Goal: Complete application form

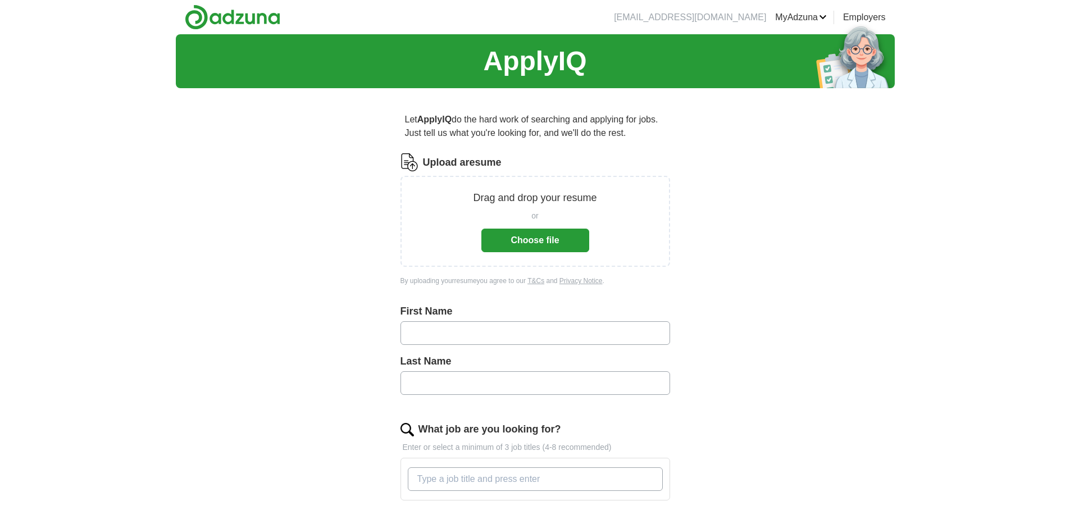
click at [516, 240] on button "Choose file" at bounding box center [535, 241] width 108 height 24
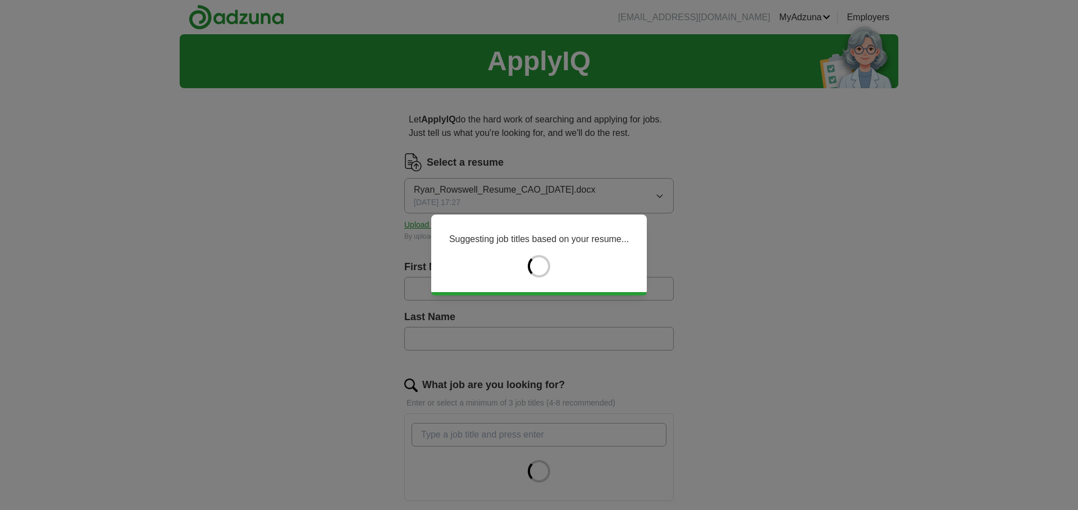
type input "****"
type input "********"
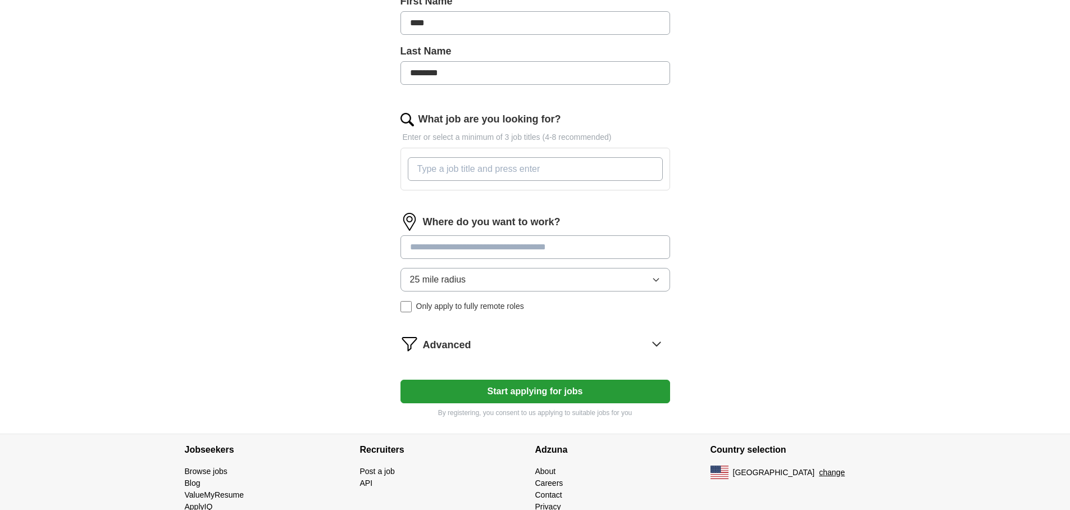
scroll to position [266, 0]
click at [433, 172] on input "What job are you looking for?" at bounding box center [535, 169] width 255 height 24
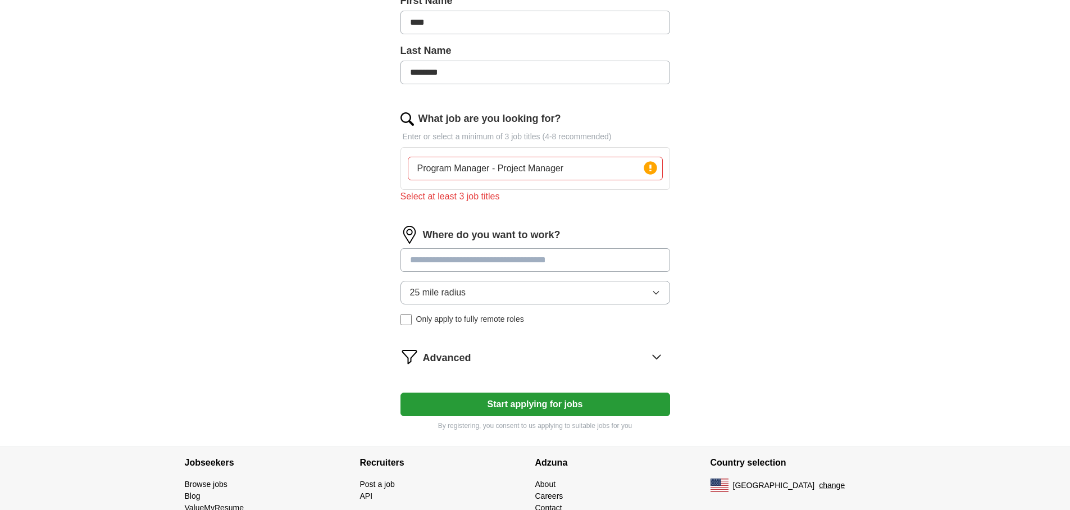
click at [459, 245] on div "Where do you want to work? 25 mile radius Only apply to fully remote roles" at bounding box center [534, 280] width 269 height 108
click at [577, 165] on input "Program Manager - Project Manager" at bounding box center [535, 169] width 255 height 24
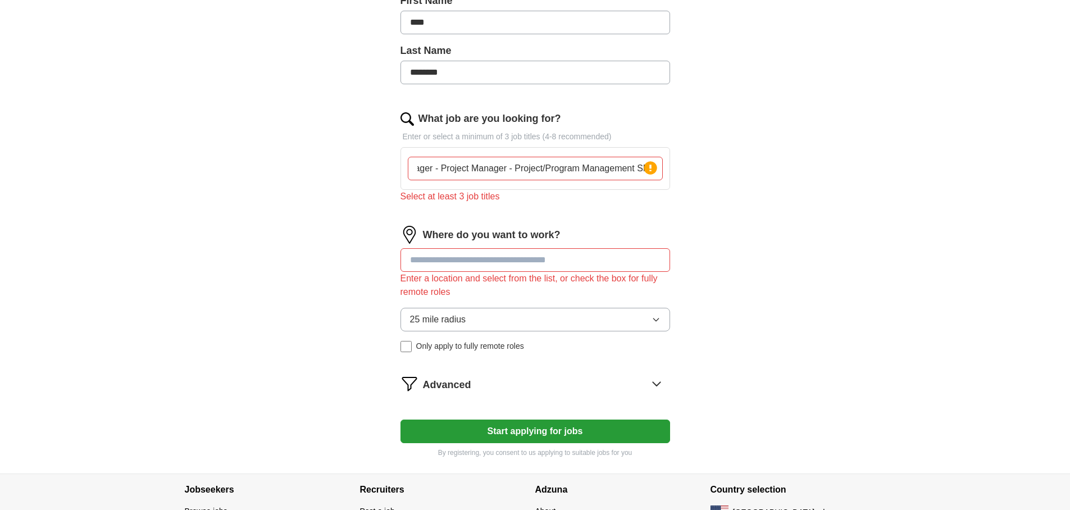
scroll to position [0, 62]
type input "Program Manager - Project Manager - Project/Program Management SME"
click at [538, 259] on input at bounding box center [534, 260] width 269 height 24
click at [741, 343] on div "ApplyIQ Let ApplyIQ do the hard work of searching and applying for jobs. Just t…" at bounding box center [535, 120] width 719 height 705
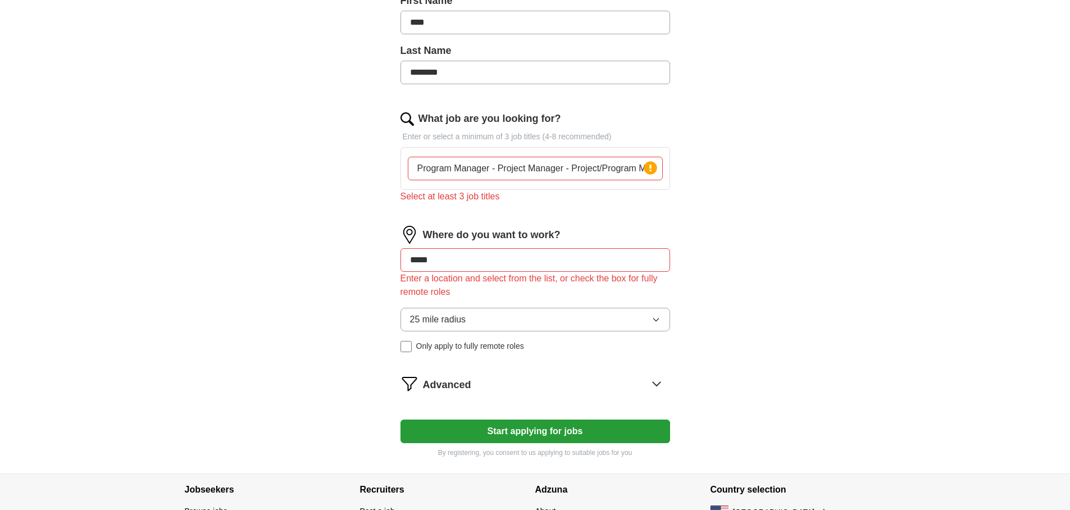
click at [442, 262] on input "*****" at bounding box center [534, 260] width 269 height 24
drag, startPoint x: 442, startPoint y: 261, endPoint x: 372, endPoint y: 253, distance: 70.6
click at [372, 253] on div "Let ApplyIQ do the hard work of searching and applying for jobs. Just tell us w…" at bounding box center [534, 152] width 359 height 642
type input "********"
click at [449, 290] on li "[PERSON_NAME][GEOGRAPHIC_DATA], [GEOGRAPHIC_DATA]" at bounding box center [535, 288] width 268 height 22
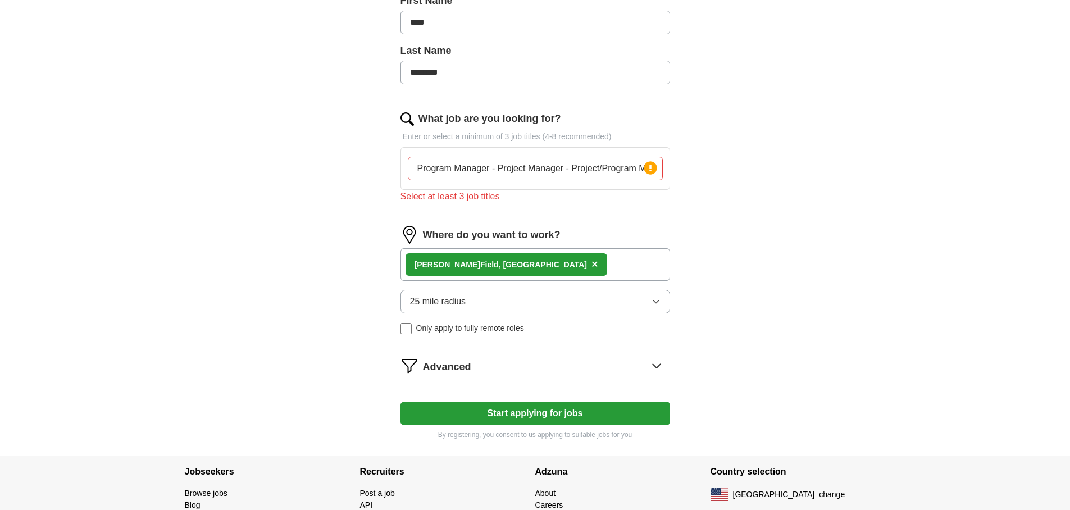
click at [495, 168] on input "Program Manager - Project Manager - Project/Program Management SME" at bounding box center [535, 169] width 255 height 24
click at [568, 169] on input "Program Manager, Project Manager - Project/Program Management SME" at bounding box center [535, 169] width 255 height 24
click at [766, 242] on div "ApplyIQ Let ApplyIQ do the hard work of searching and applying for jobs. Just t…" at bounding box center [535, 111] width 719 height 687
click at [648, 169] on circle at bounding box center [649, 167] width 13 height 13
click at [496, 163] on input "Program Manager, Project Manager, Project/Program Management SME" at bounding box center [535, 169] width 255 height 24
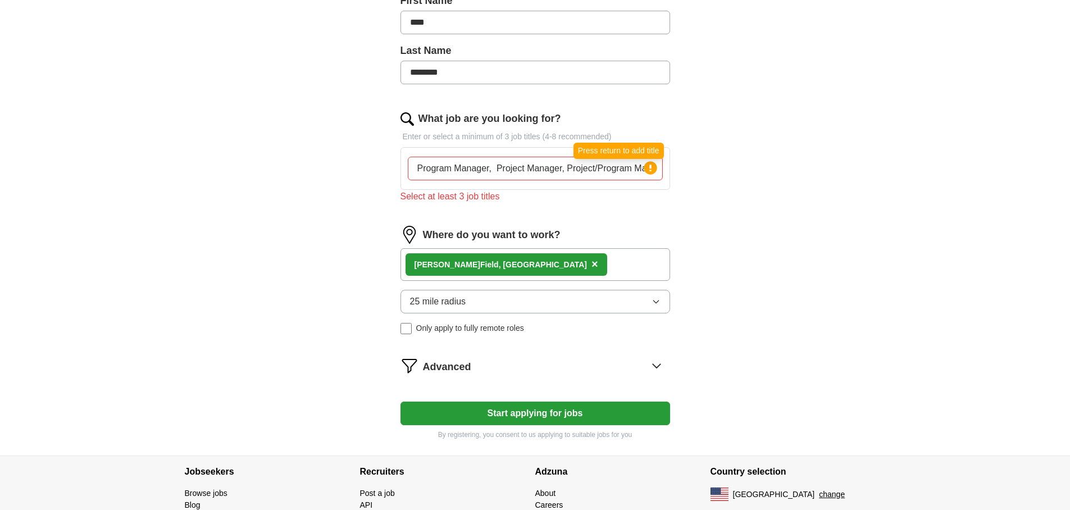
click at [653, 166] on circle at bounding box center [649, 167] width 13 height 13
click at [497, 168] on input "Program Manager, Project Manager, Project/Program Management SME" at bounding box center [535, 169] width 255 height 24
type input "Program ManagerProject Manager, Project/Program Management SME"
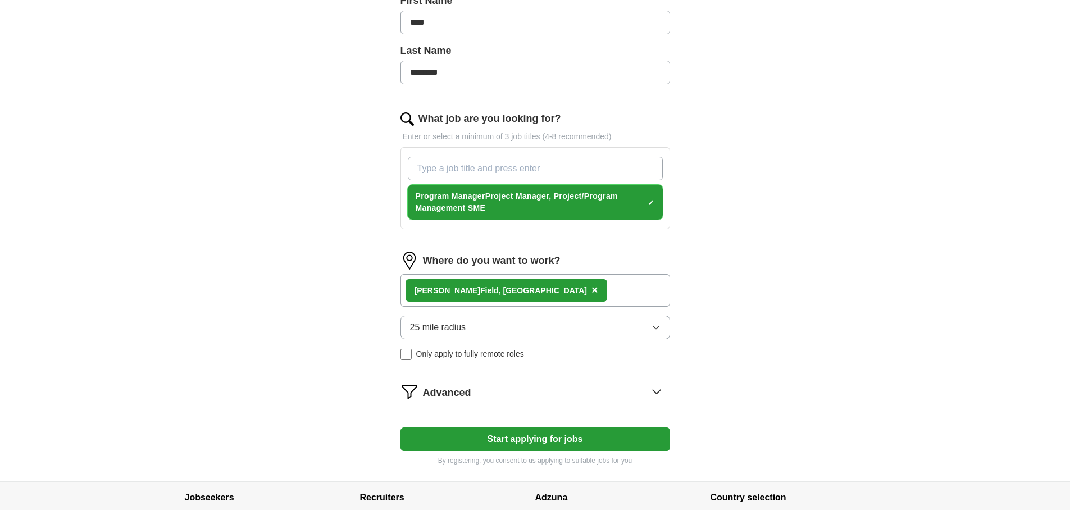
click at [0, 0] on span "×" at bounding box center [0, 0] width 0 height 0
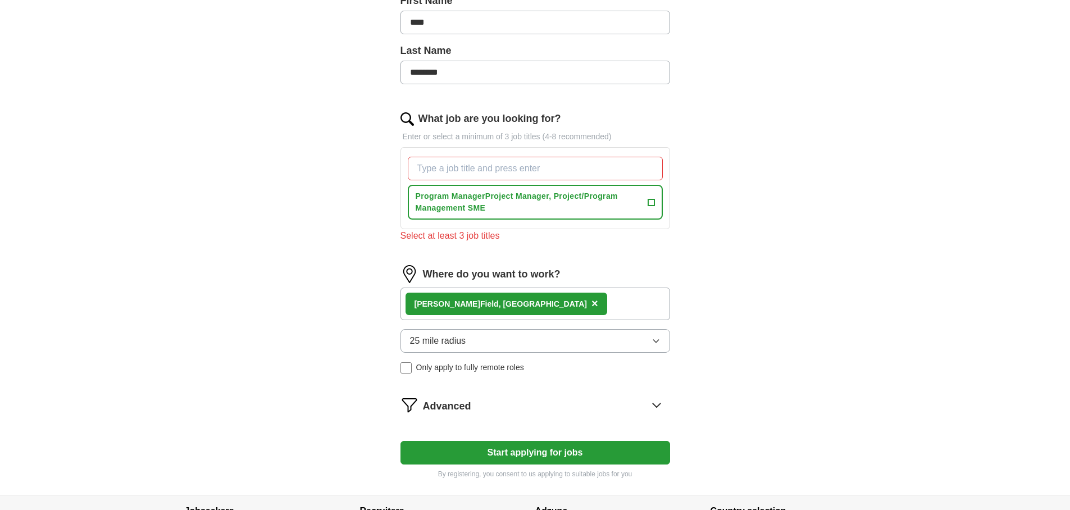
click at [499, 170] on input "What job are you looking for?" at bounding box center [535, 169] width 255 height 24
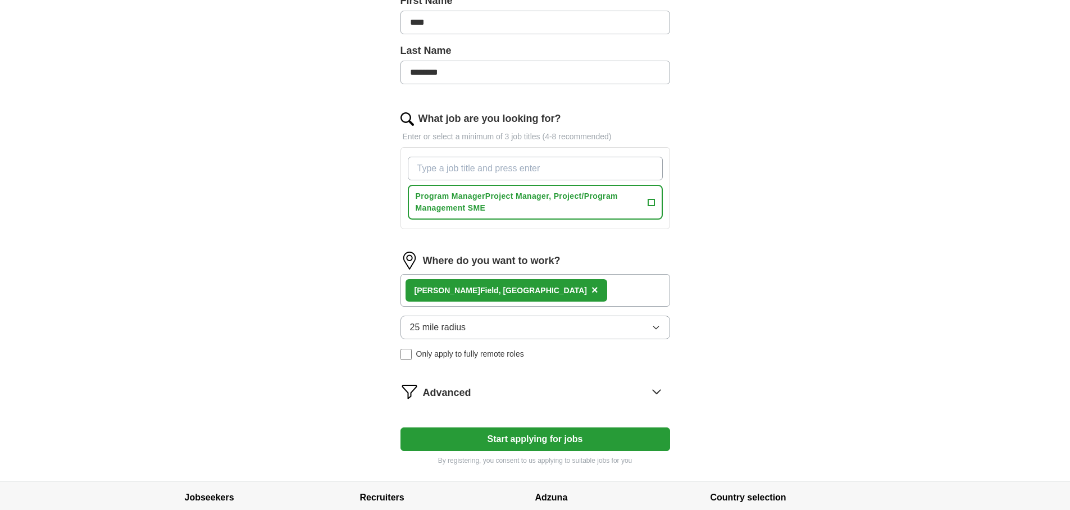
click at [456, 168] on input "What job are you looking for?" at bounding box center [535, 169] width 255 height 24
type input "Program Manager"
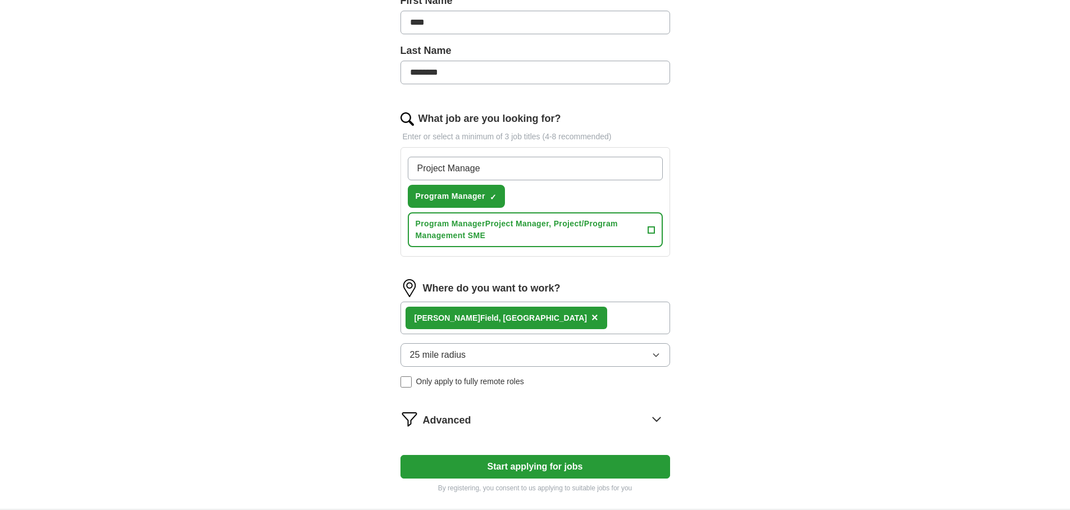
type input "Project Manager"
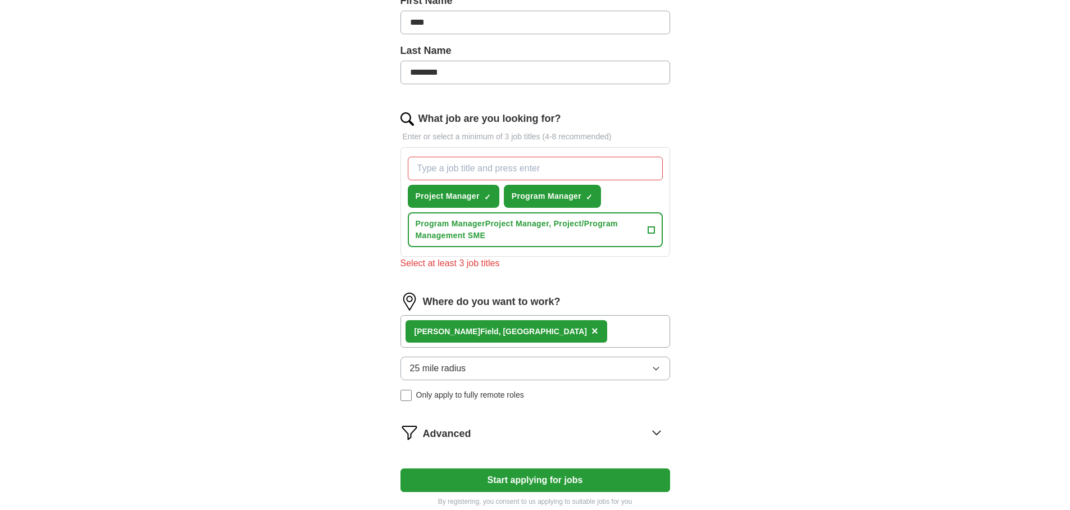
click at [721, 236] on div "ApplyIQ Let ApplyIQ do the hard work of searching and applying for jobs. Just t…" at bounding box center [535, 145] width 719 height 754
click at [501, 169] on input "What job are you looking for?" at bounding box center [535, 169] width 255 height 24
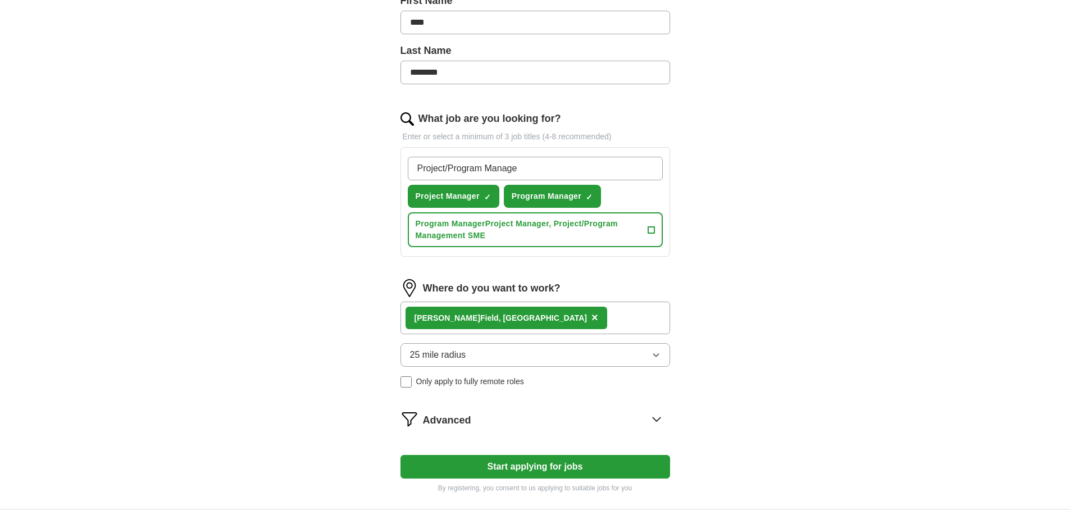
type input "Project/Program Manager"
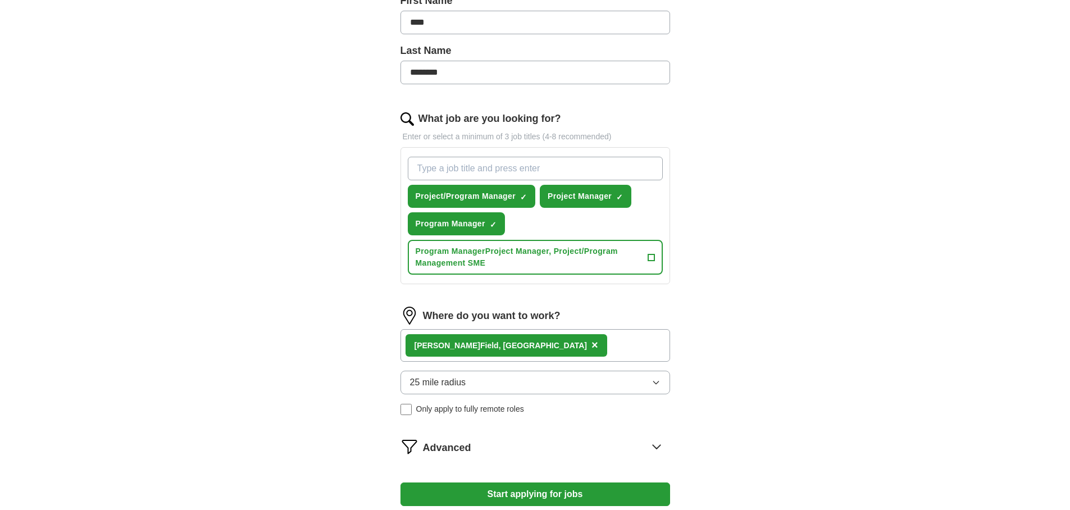
click at [770, 255] on div "ApplyIQ Let ApplyIQ do the hard work of searching and applying for jobs. Just t…" at bounding box center [535, 152] width 719 height 768
click at [582, 345] on div "[PERSON_NAME] Field, [GEOGRAPHIC_DATA] ×" at bounding box center [534, 345] width 269 height 33
click at [508, 343] on div "[PERSON_NAME] Field, [GEOGRAPHIC_DATA] ×" at bounding box center [534, 345] width 269 height 33
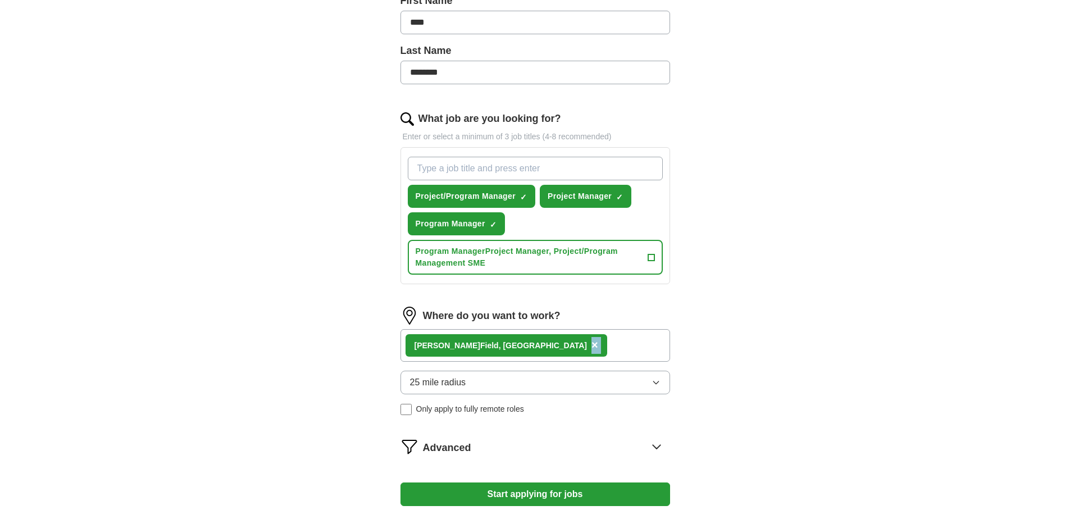
click at [508, 342] on div "[PERSON_NAME] Field, [GEOGRAPHIC_DATA] ×" at bounding box center [534, 345] width 269 height 33
click at [535, 345] on div "[PERSON_NAME] Field, [GEOGRAPHIC_DATA] ×" at bounding box center [534, 345] width 269 height 33
click at [591, 346] on span "×" at bounding box center [594, 345] width 7 height 12
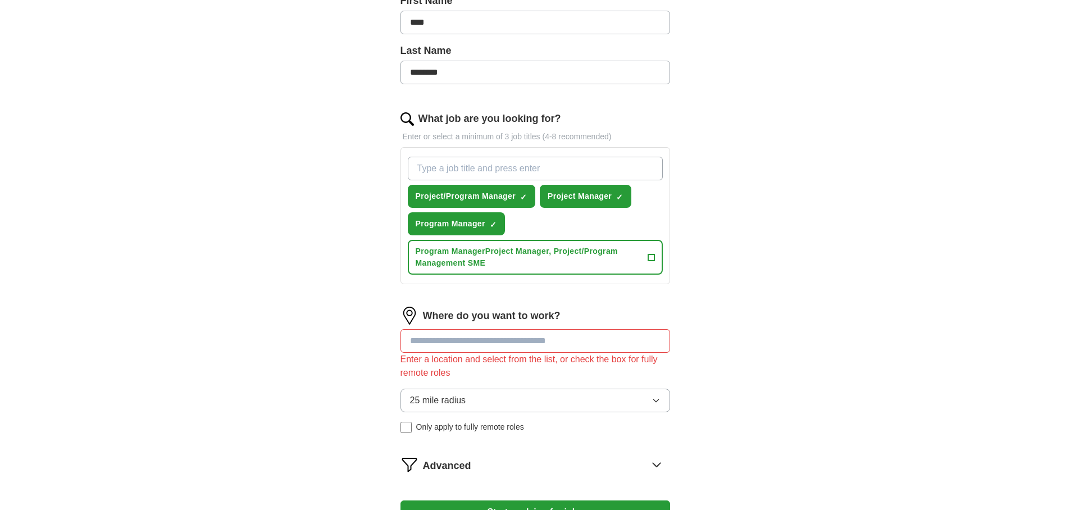
click at [474, 342] on input at bounding box center [534, 341] width 269 height 24
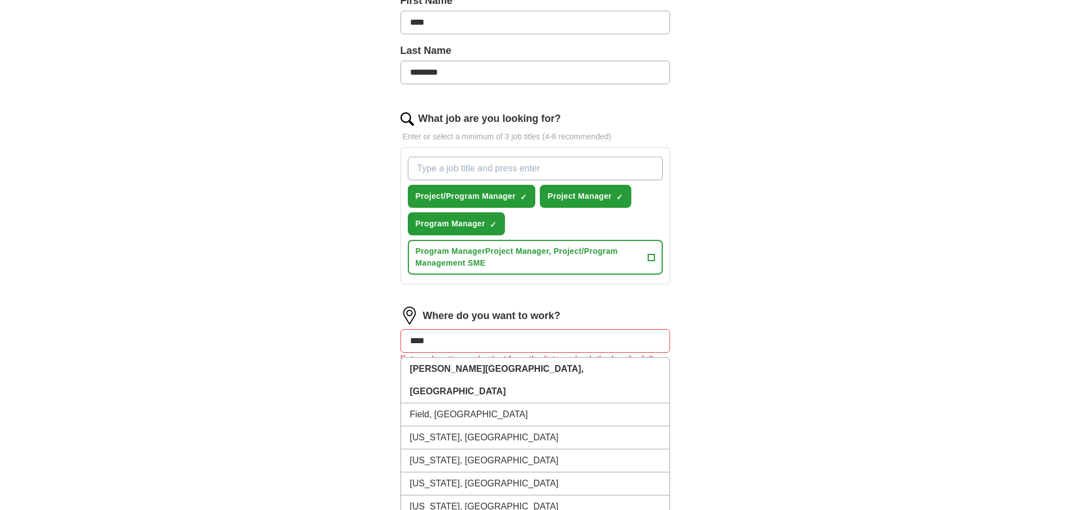
type input "*****"
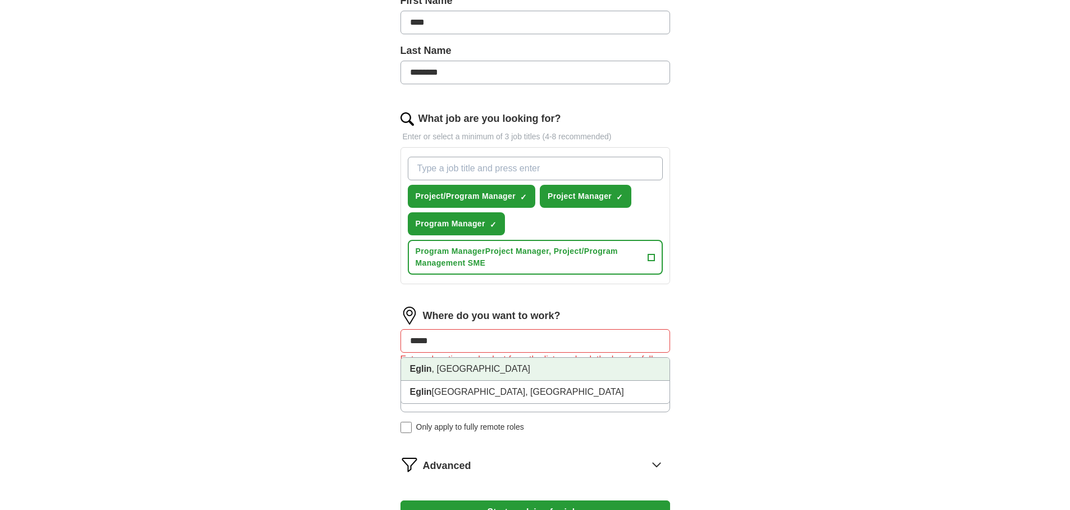
click at [455, 367] on li "Eglin , [GEOGRAPHIC_DATA]" at bounding box center [535, 369] width 268 height 23
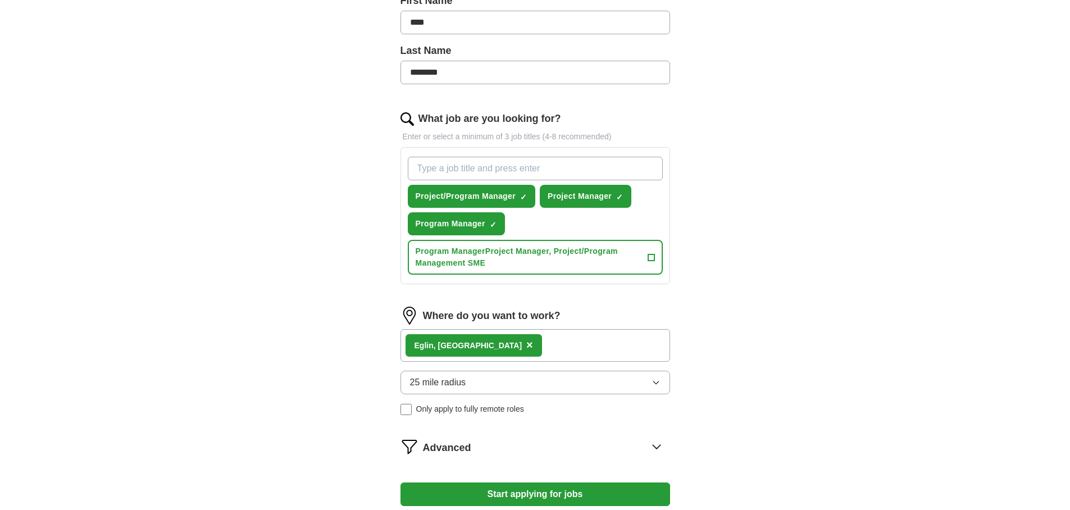
click at [526, 347] on span "×" at bounding box center [529, 345] width 7 height 12
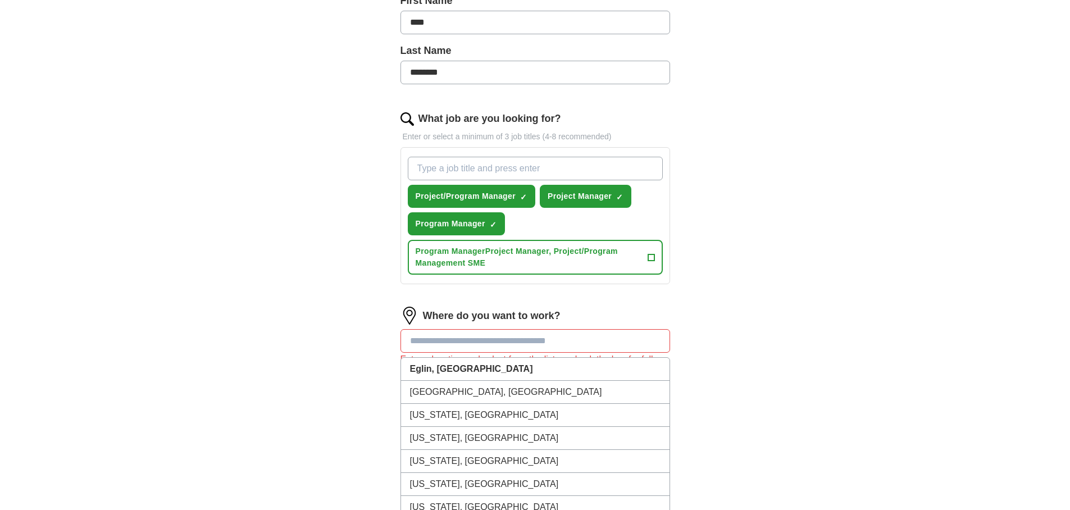
click at [452, 347] on input at bounding box center [534, 341] width 269 height 24
click at [458, 392] on li "[GEOGRAPHIC_DATA], [GEOGRAPHIC_DATA]" at bounding box center [535, 392] width 268 height 23
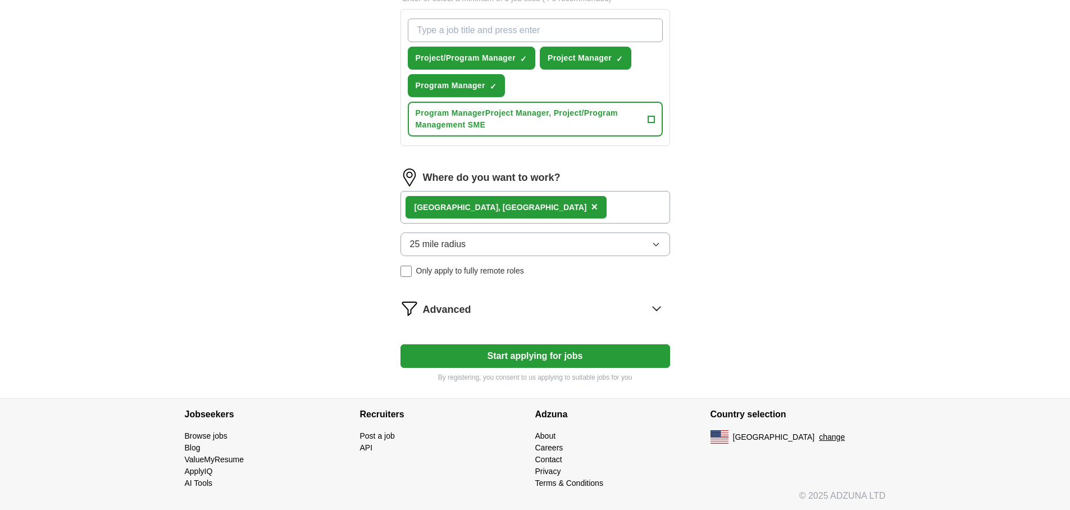
scroll to position [406, 0]
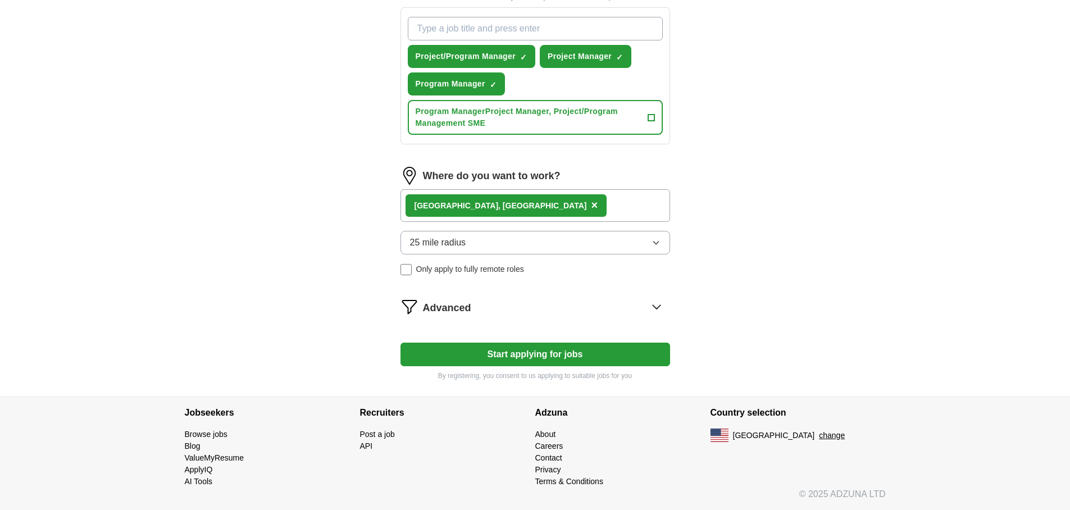
click at [535, 358] on button "Start applying for jobs" at bounding box center [534, 354] width 269 height 24
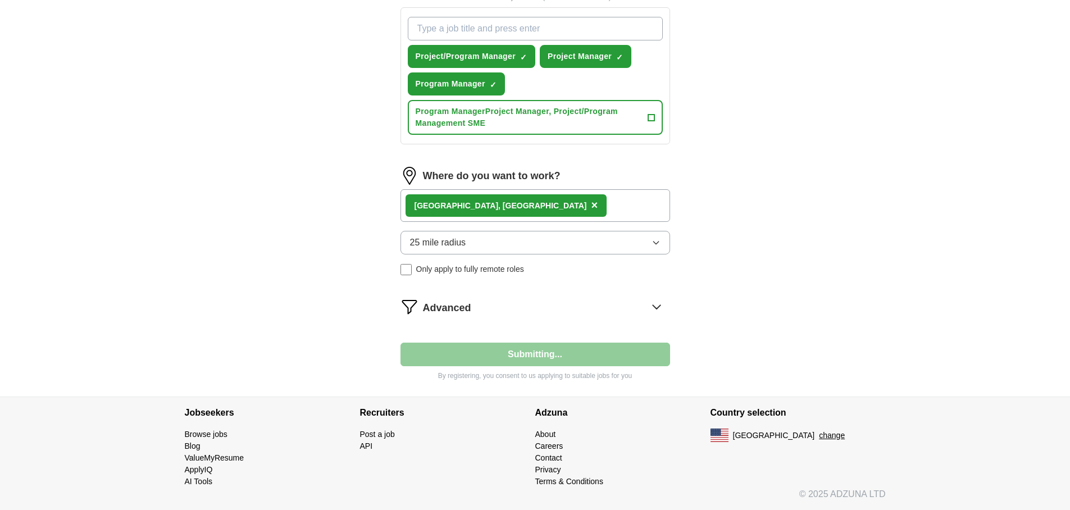
select select "**"
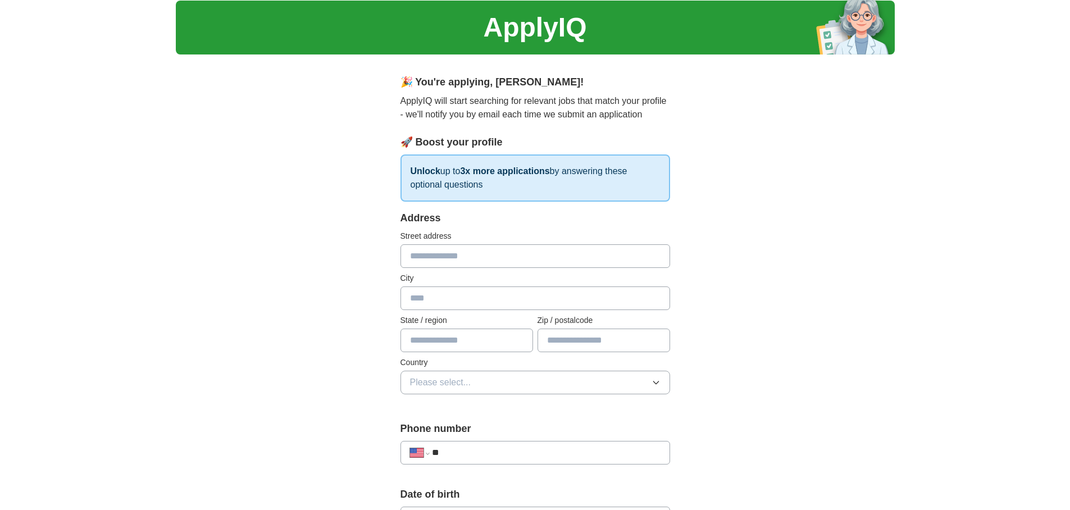
scroll to position [0, 0]
